Goal: Transaction & Acquisition: Download file/media

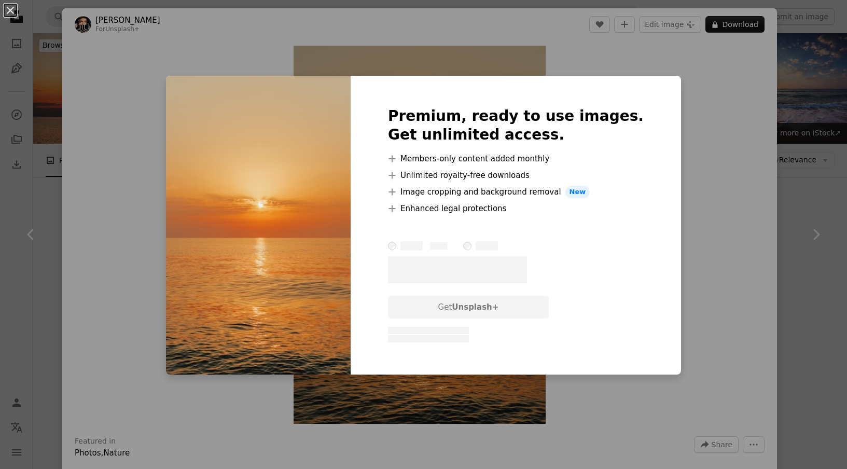
scroll to position [255, 0]
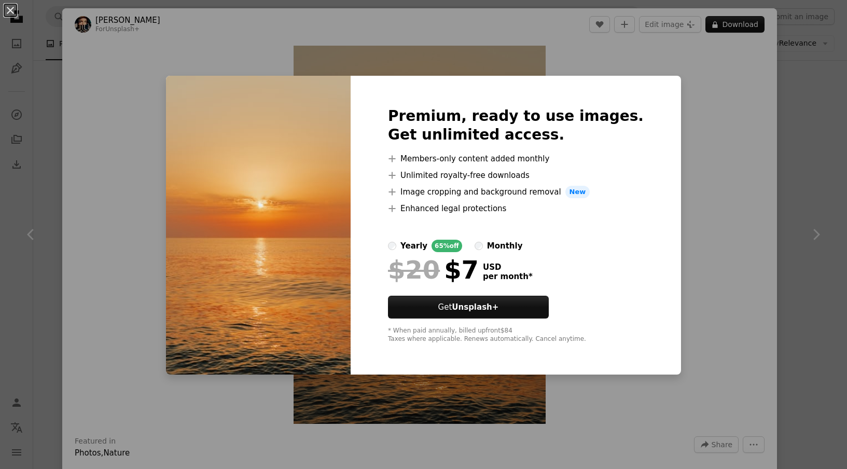
click at [648, 138] on div "Premium, ready to use images. Get unlimited access. A plus sign Members-only co…" at bounding box center [516, 225] width 331 height 299
click at [697, 64] on div "An X shape Premium, ready to use images. Get unlimited access. A plus sign Memb…" at bounding box center [423, 234] width 847 height 469
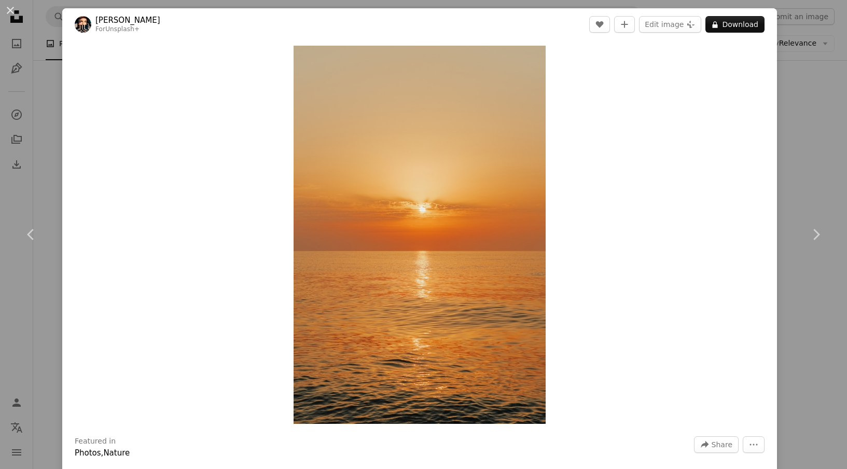
click at [825, 92] on div "An X shape Chevron left Chevron right [PERSON_NAME] For Unsplash+ A heart A plu…" at bounding box center [423, 234] width 847 height 469
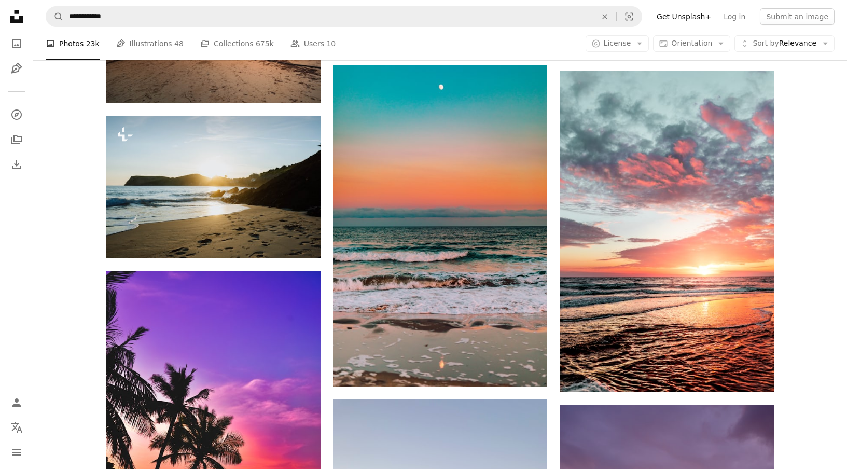
scroll to position [786, 0]
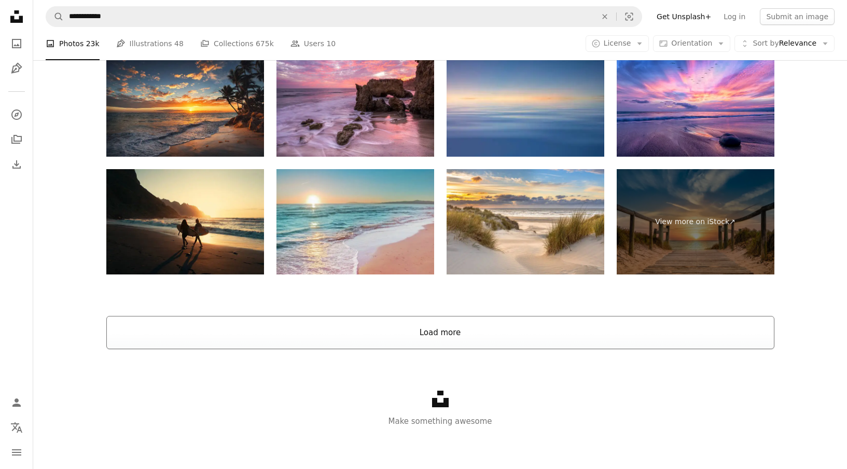
click at [416, 329] on button "Load more" at bounding box center [440, 332] width 668 height 33
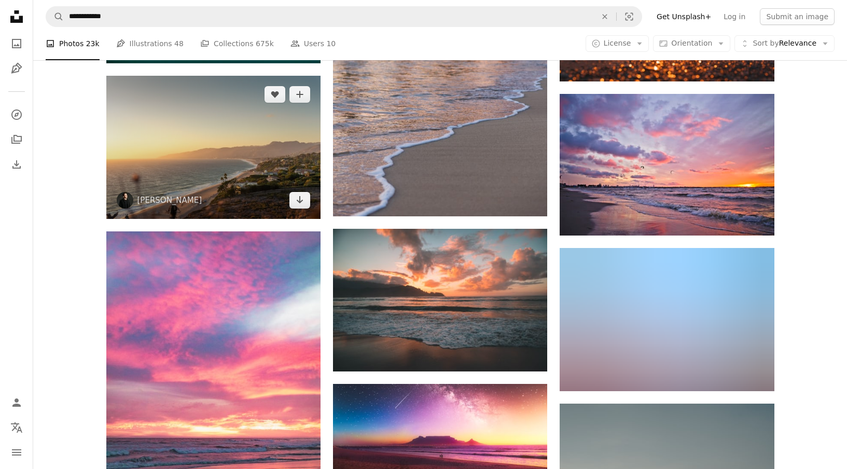
scroll to position [5262, 0]
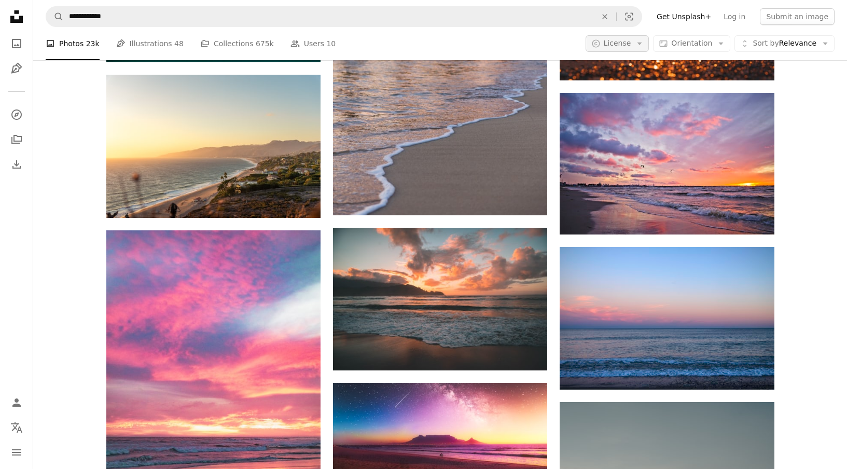
click at [637, 50] on button "A copyright icon © License Arrow down" at bounding box center [618, 43] width 64 height 17
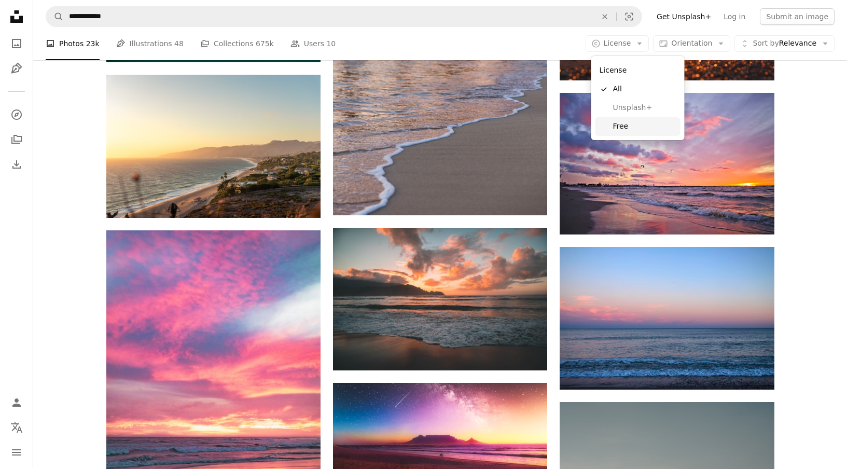
click at [629, 118] on link "Free" at bounding box center [638, 126] width 85 height 19
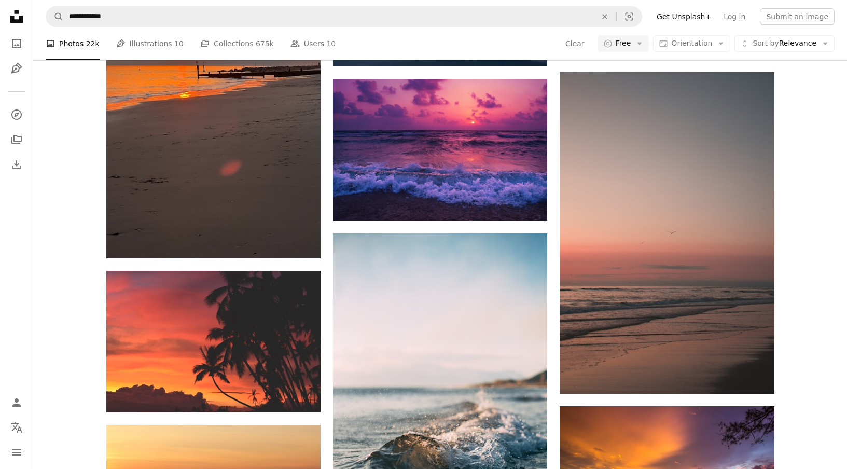
scroll to position [1911, 0]
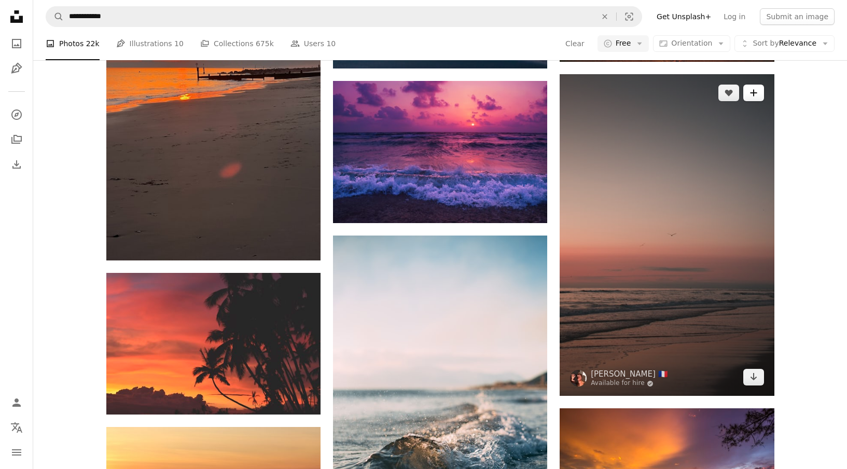
click at [754, 96] on icon "A plus sign" at bounding box center [754, 93] width 8 height 8
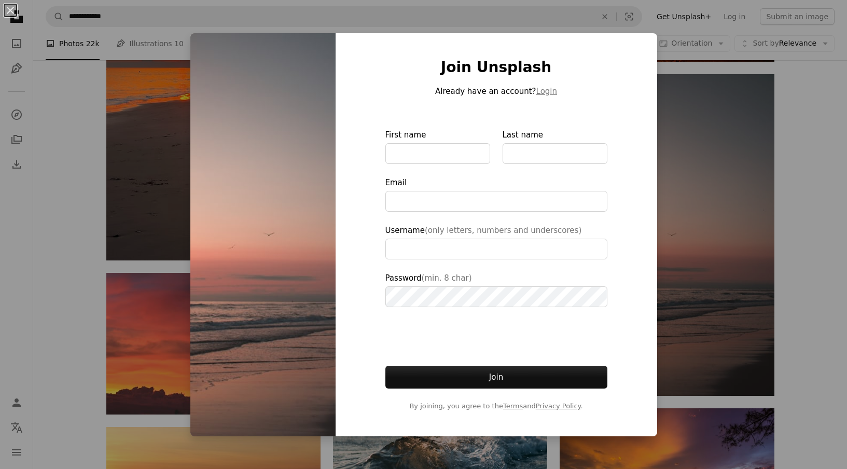
click at [647, 55] on div "Join Unsplash Already have an account? Login First name Last name Email Usernam…" at bounding box center [497, 234] width 322 height 403
click at [711, 144] on div "An X shape Join Unsplash Already have an account? Login First name Last name Em…" at bounding box center [423, 234] width 847 height 469
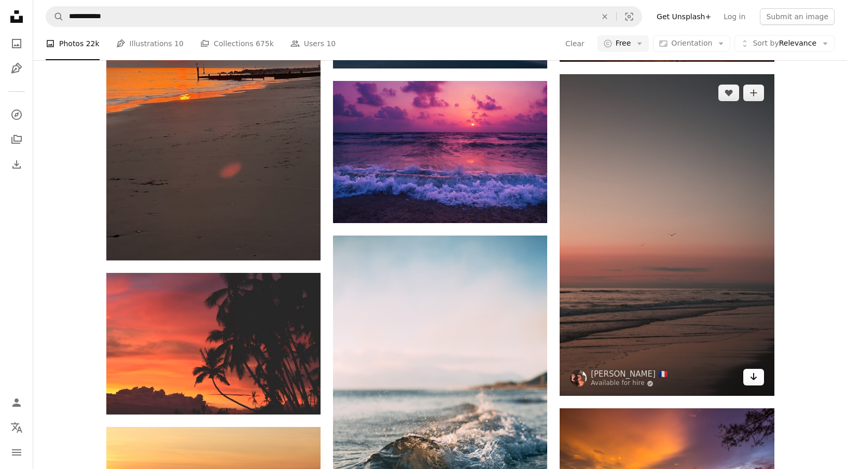
click at [757, 382] on icon "Arrow pointing down" at bounding box center [754, 376] width 8 height 12
